Goal: Navigation & Orientation: Find specific page/section

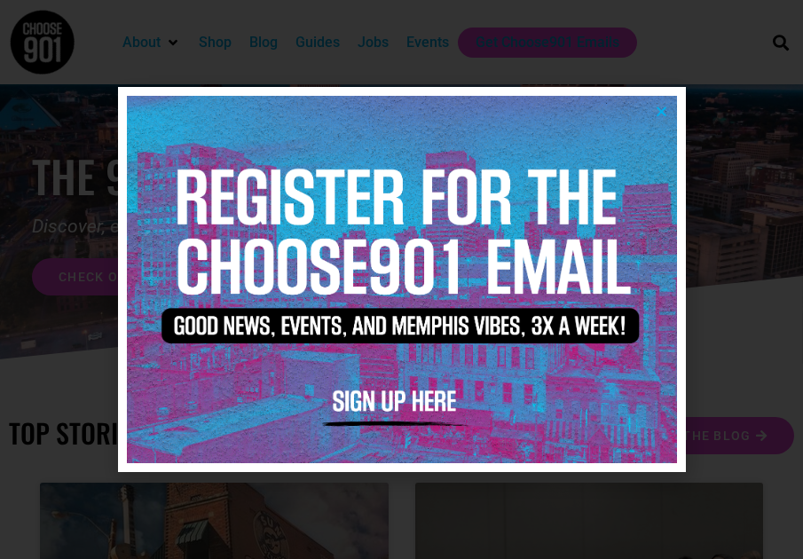
click at [662, 112] on icon "Close" at bounding box center [660, 111] width 13 height 13
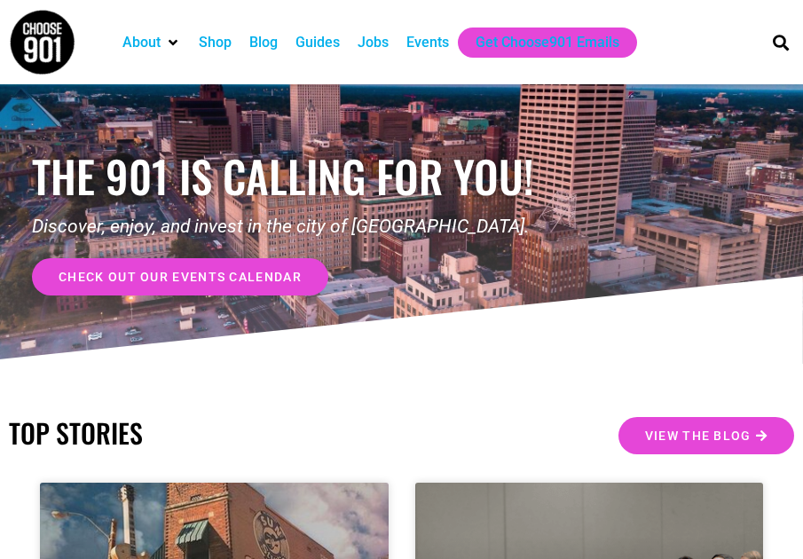
click at [433, 40] on div "Events" at bounding box center [427, 42] width 43 height 21
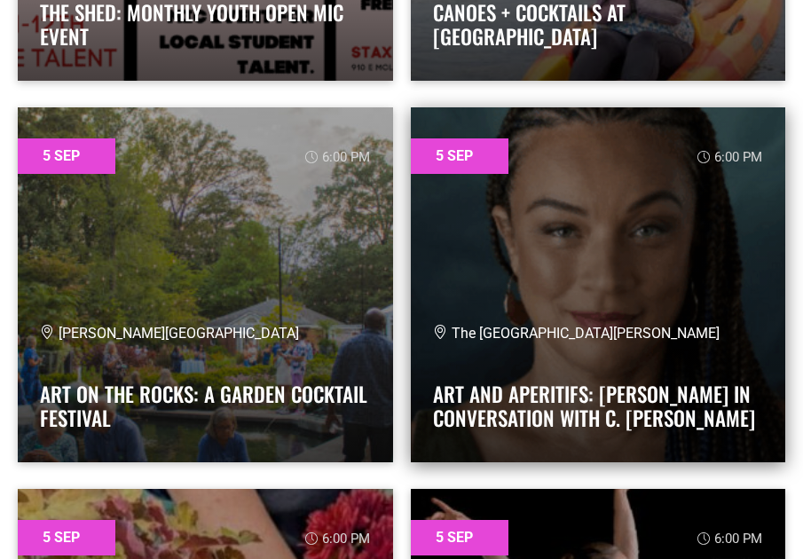
scroll to position [3724, 0]
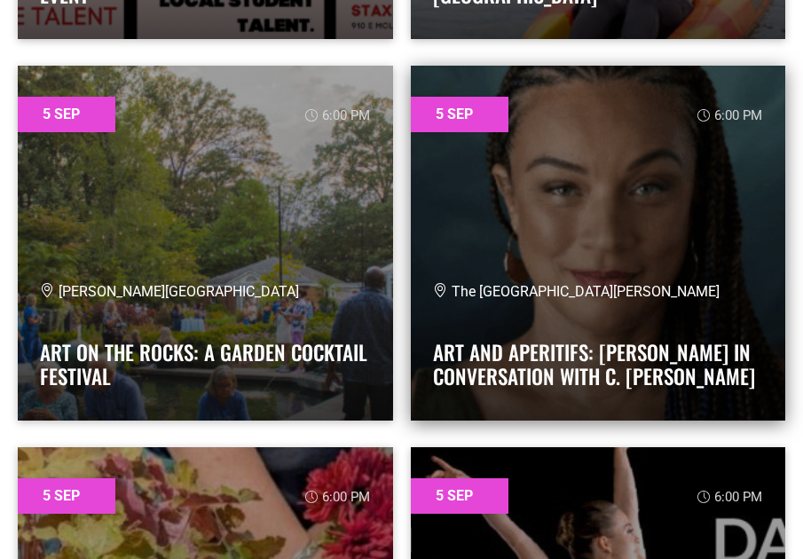
click at [591, 161] on link at bounding box center [598, 243] width 375 height 355
